Goal: Information Seeking & Learning: Learn about a topic

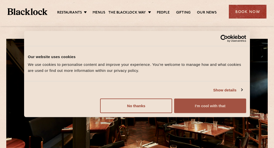
click at [191, 109] on button "I'm cool with that" at bounding box center [210, 106] width 72 height 15
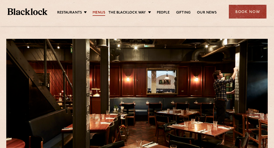
click at [100, 13] on link "Menus" at bounding box center [99, 13] width 13 height 6
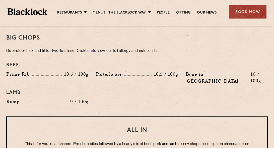
scroll to position [552, 0]
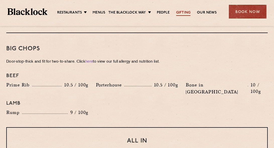
click at [180, 15] on link "Gifting" at bounding box center [183, 13] width 14 height 6
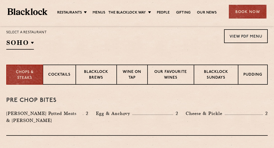
scroll to position [175, 0]
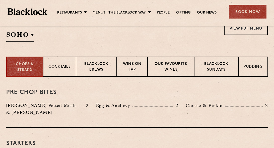
click at [258, 65] on p "Pudding" at bounding box center [252, 67] width 19 height 6
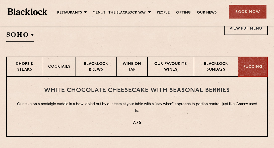
click at [166, 71] on p "Our favourite wines" at bounding box center [171, 67] width 36 height 12
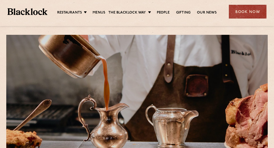
scroll to position [0, 0]
